Goal: Task Accomplishment & Management: Complete application form

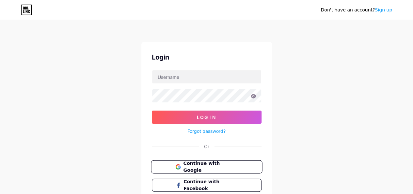
click at [211, 170] on button "Continue with Google" at bounding box center [206, 166] width 111 height 13
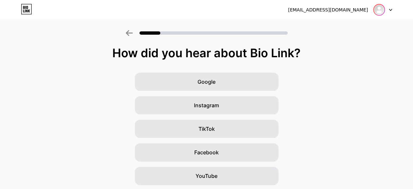
click at [381, 8] on img at bounding box center [379, 10] width 10 height 10
click at [334, 89] on div "Google Instagram TikTok Facebook YouTube Twitter/X Friends/family Other" at bounding box center [206, 163] width 413 height 183
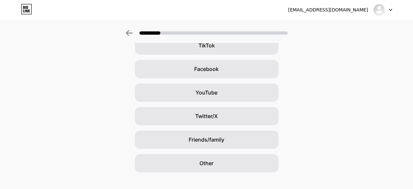
scroll to position [93, 0]
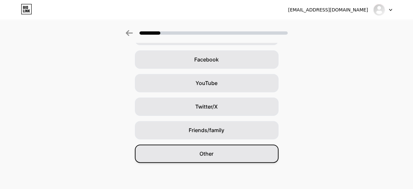
click at [211, 160] on div "Other" at bounding box center [207, 153] width 144 height 18
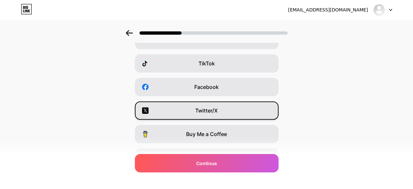
scroll to position [125, 0]
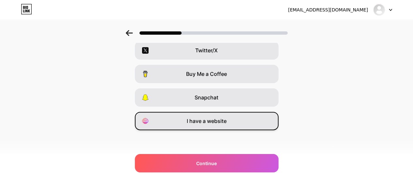
click at [219, 123] on span "I have a website" at bounding box center [207, 121] width 40 height 8
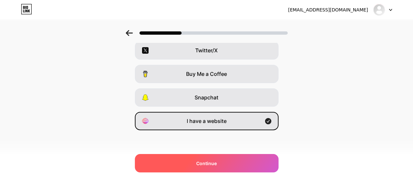
click at [215, 164] on span "Continue" at bounding box center [206, 163] width 21 height 7
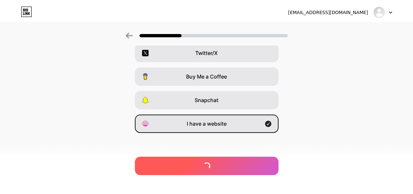
scroll to position [0, 0]
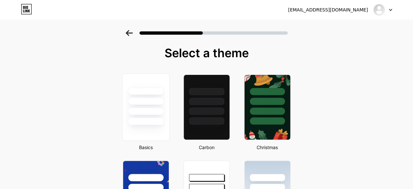
click at [139, 108] on div at bounding box center [146, 111] width 36 height 8
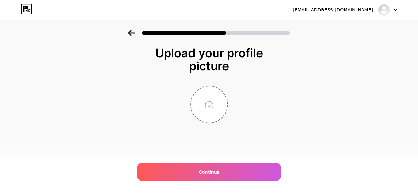
click at [213, 82] on div "Upload your profile picture Continue" at bounding box center [209, 84] width 131 height 77
click at [210, 97] on input "file" at bounding box center [209, 104] width 36 height 36
type input "C:\fakepath\Social Web LOGO.png"
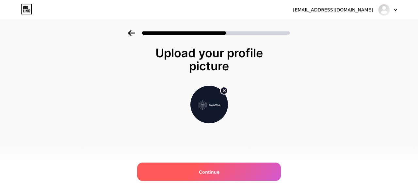
click at [218, 167] on div "Continue" at bounding box center [209, 171] width 144 height 18
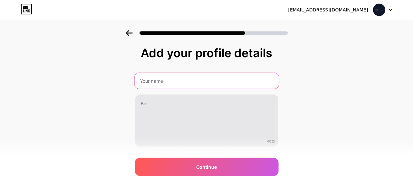
drag, startPoint x: 153, startPoint y: 84, endPoint x: 159, endPoint y: 120, distance: 36.4
click at [153, 84] on input "text" at bounding box center [206, 81] width 144 height 16
type input "Social Web"
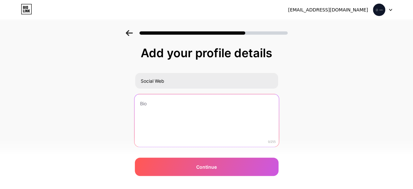
click at [148, 107] on textarea at bounding box center [206, 120] width 144 height 53
paste textarea "Social Web is a top performance marketing agency in [GEOGRAPHIC_DATA], [GEOGRAP…"
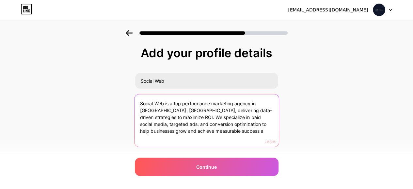
type textarea "Social Web is a top performance marketing agency in [GEOGRAPHIC_DATA], [GEOGRAP…"
click at [192, 116] on textarea "Social Web is a top performance marketing agency in [GEOGRAPHIC_DATA], [GEOGRAP…" at bounding box center [206, 120] width 144 height 53
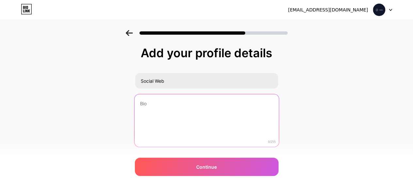
paste textarea "Social Web, a top performance marketing agency in [GEOGRAPHIC_DATA], [GEOGRAPHI…"
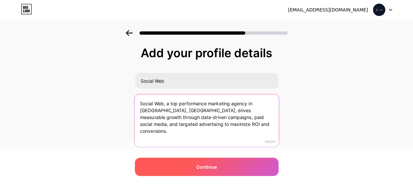
type textarea "Social Web, a top performance marketing agency in [GEOGRAPHIC_DATA], [GEOGRAPHI…"
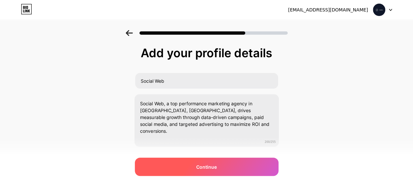
click at [230, 161] on div "Continue" at bounding box center [207, 166] width 144 height 18
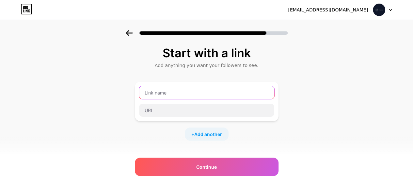
click at [152, 90] on input "text" at bounding box center [206, 92] width 135 height 13
paste input "Social Web"
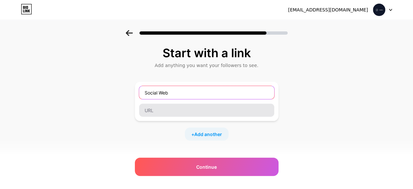
type input "Social Web"
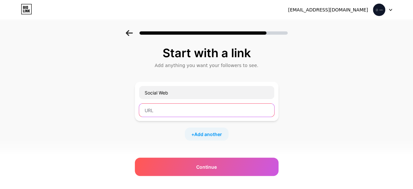
click at [161, 115] on input "text" at bounding box center [206, 109] width 135 height 13
paste input "[DOMAIN_NAME]"
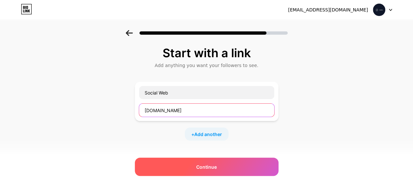
type input "[DOMAIN_NAME]"
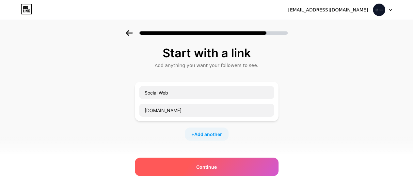
click at [222, 165] on div "Continue" at bounding box center [207, 166] width 144 height 18
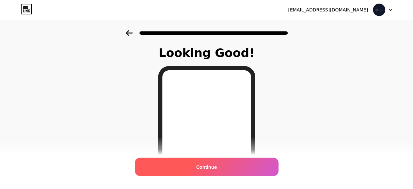
click at [216, 169] on span "Continue" at bounding box center [206, 166] width 21 height 7
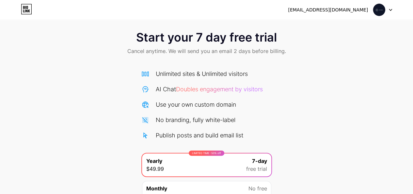
scroll to position [69, 0]
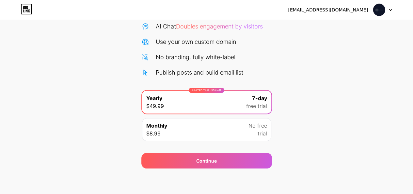
click at [384, 12] on span at bounding box center [379, 10] width 12 height 12
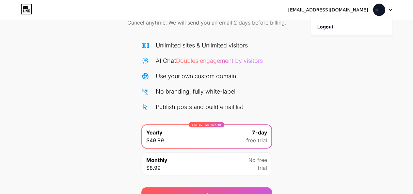
scroll to position [65, 0]
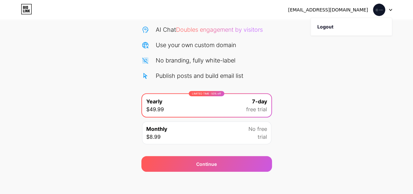
click at [28, 10] on icon at bounding box center [29, 10] width 2 height 3
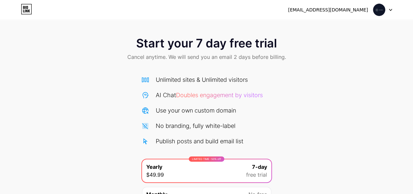
click at [350, 9] on div "[EMAIL_ADDRESS][DOMAIN_NAME]" at bounding box center [328, 10] width 80 height 7
click at [391, 9] on icon at bounding box center [390, 10] width 3 height 2
